Goal: Transaction & Acquisition: Purchase product/service

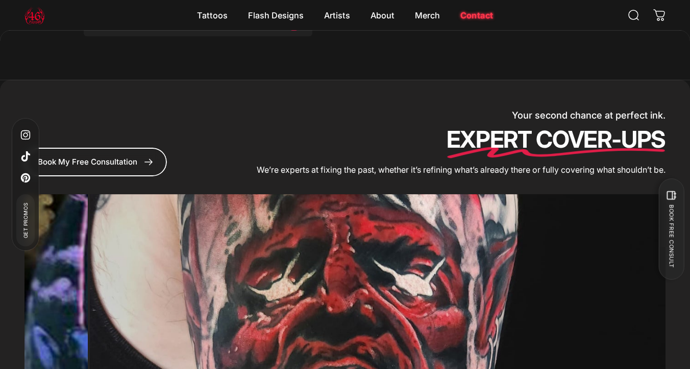
scroll to position [3923, 0]
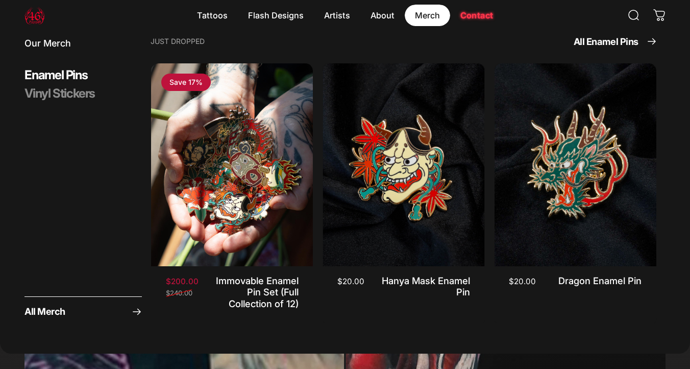
click at [423, 14] on magnet-element "Merch Merch" at bounding box center [427, 15] width 45 height 21
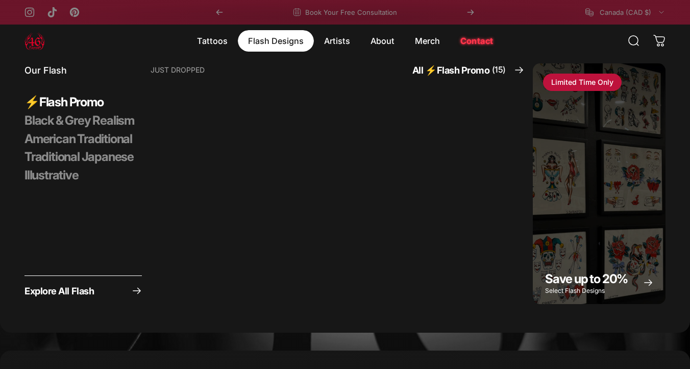
click at [284, 40] on magnet-element "Flash Designs Flash Designs" at bounding box center [276, 40] width 76 height 21
